Goal: Find specific fact

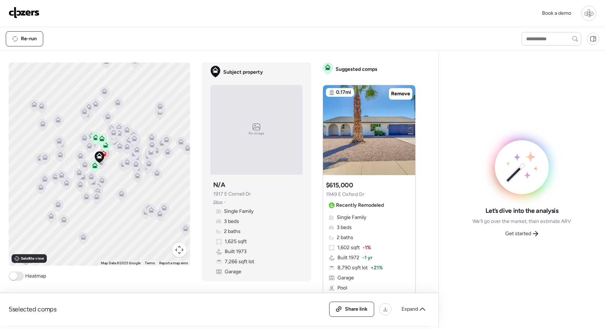
click at [228, 242] on span "1,625 sqft" at bounding box center [236, 241] width 22 height 7
copy div "1,625 sqft"
drag, startPoint x: 250, startPoint y: 251, endPoint x: 237, endPoint y: 252, distance: 13.0
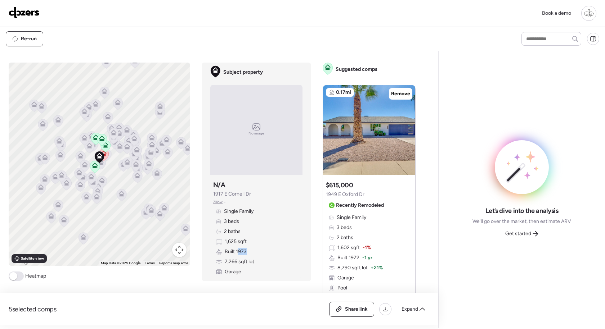
click at [237, 252] on div "Single Family 3 beds 2 baths 1,625 sqft Built 1973 7,266 sqft lot Garage" at bounding box center [256, 242] width 86 height 68
copy span "1973"
drag, startPoint x: 225, startPoint y: 262, endPoint x: 261, endPoint y: 263, distance: 36.0
click at [261, 263] on div "Single Family 3 beds 2 baths 1,625 sqft Built 1973 7,266 sqft lot Garage" at bounding box center [256, 242] width 86 height 68
copy span "7,266 sqft lot"
